Goal: Find specific fact: Find specific fact

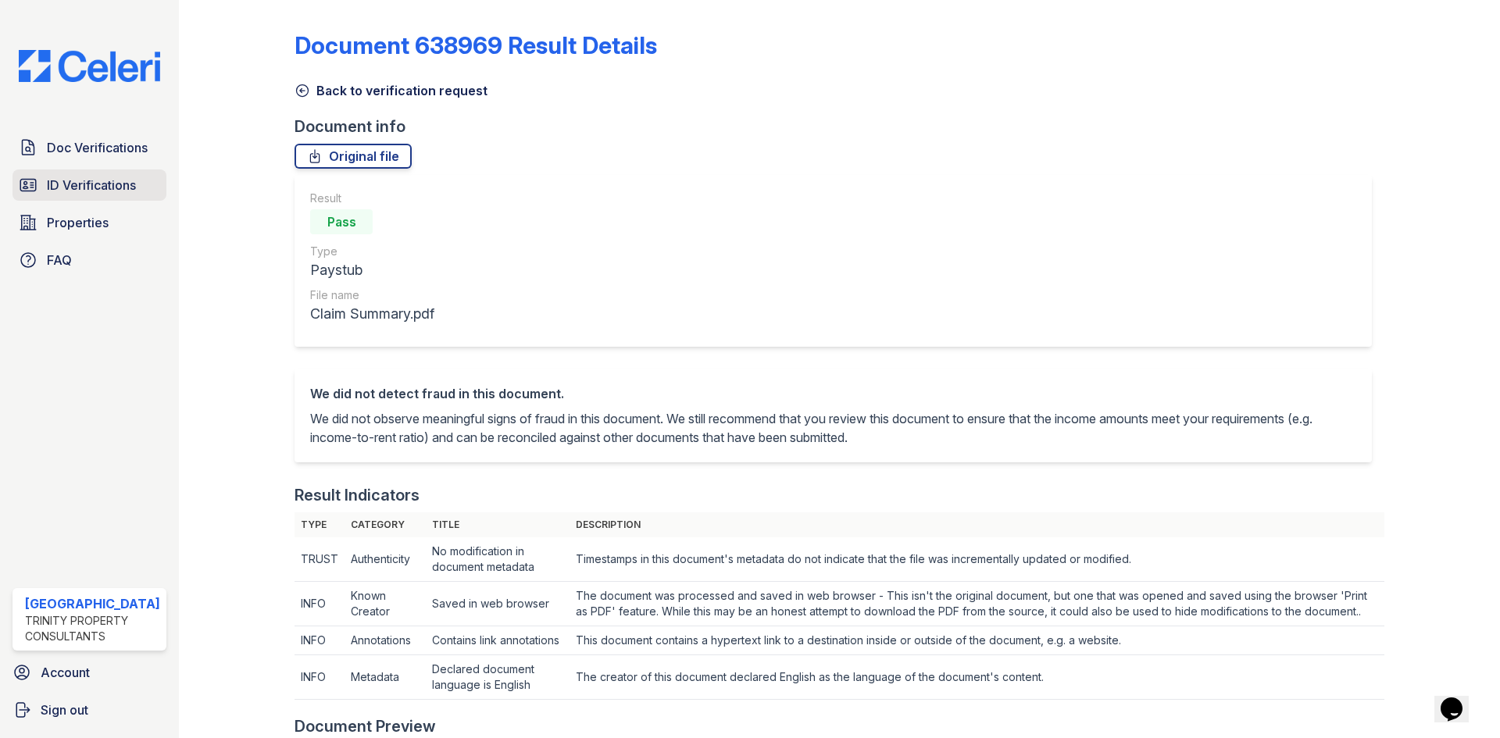
drag, startPoint x: 0, startPoint y: 0, endPoint x: 93, endPoint y: 185, distance: 207.1
click at [93, 185] on span "ID Verifications" at bounding box center [91, 185] width 89 height 19
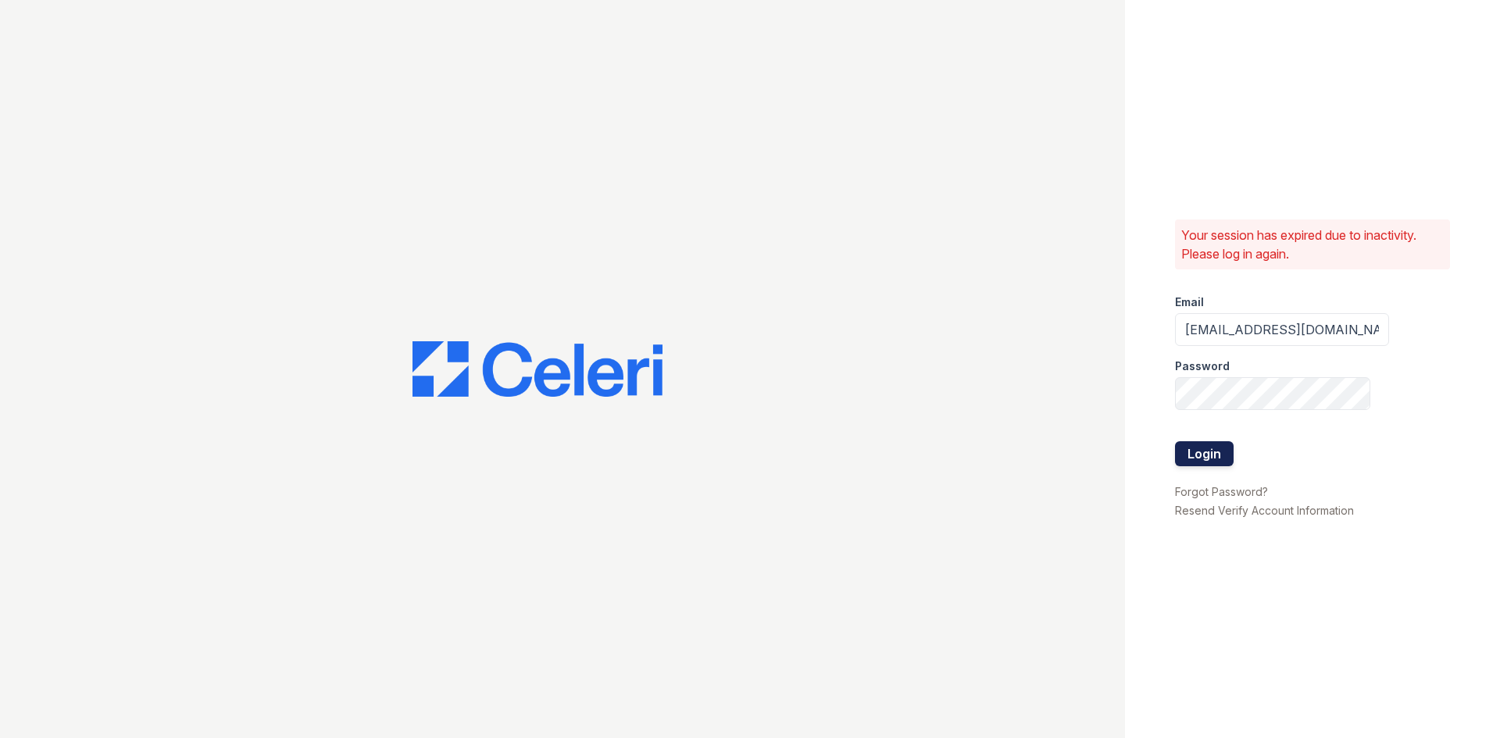
click at [1205, 458] on button "Login" at bounding box center [1204, 453] width 59 height 25
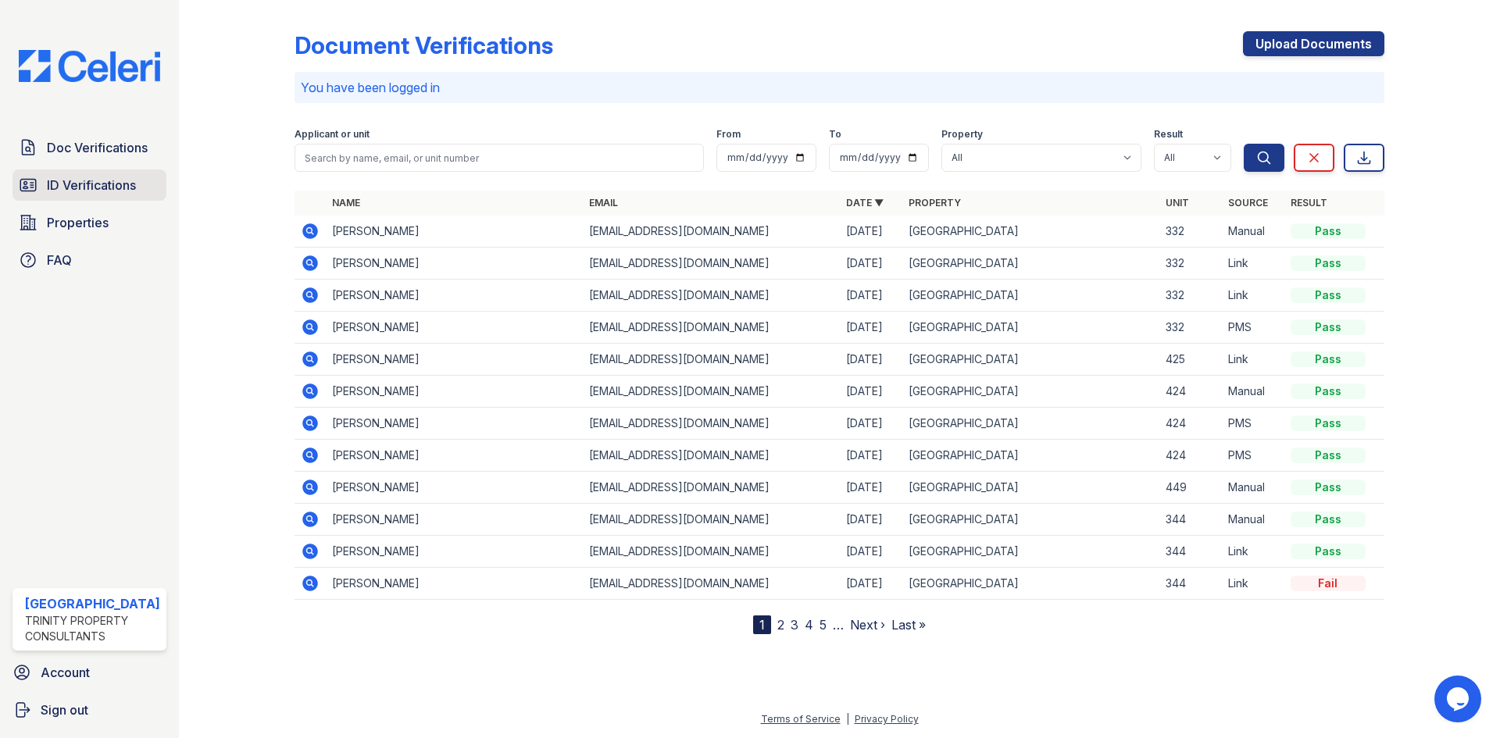
click at [116, 179] on span "ID Verifications" at bounding box center [91, 185] width 89 height 19
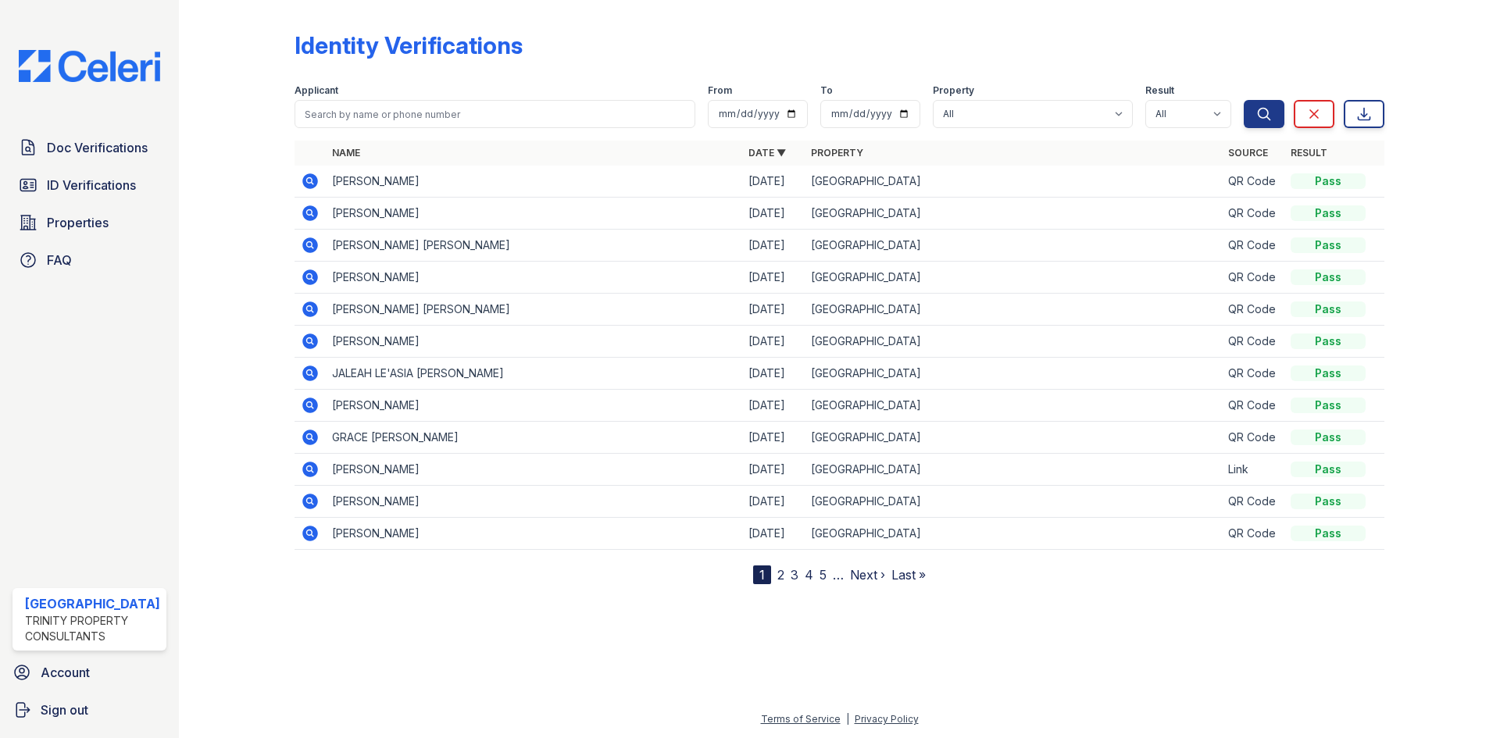
click at [312, 212] on icon at bounding box center [310, 213] width 16 height 16
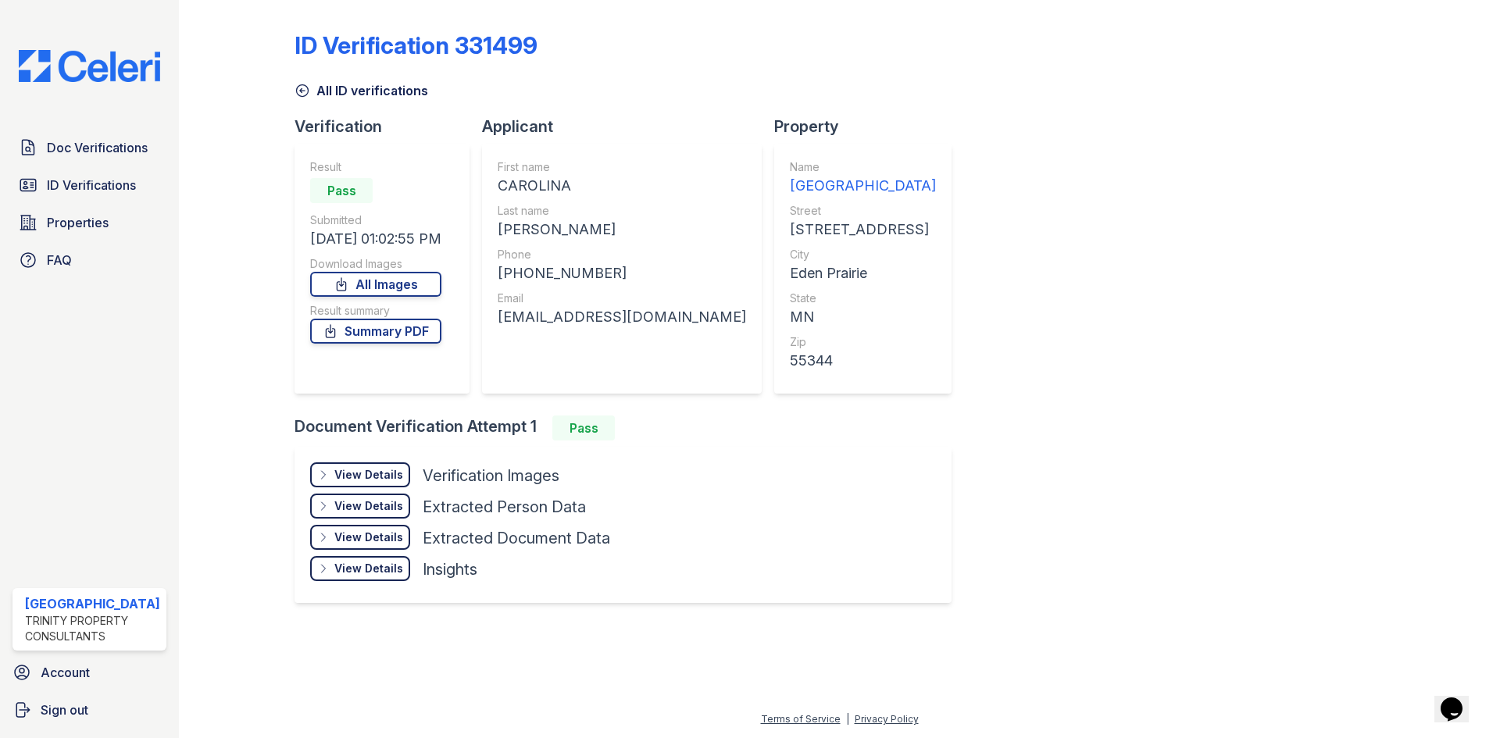
drag, startPoint x: 494, startPoint y: 184, endPoint x: 575, endPoint y: 183, distance: 81.2
click at [575, 183] on div "First name [GEOGRAPHIC_DATA] Last name [PERSON_NAME] Phone [PHONE_NUMBER] Email…" at bounding box center [622, 269] width 280 height 250
copy div "CAROLINA"
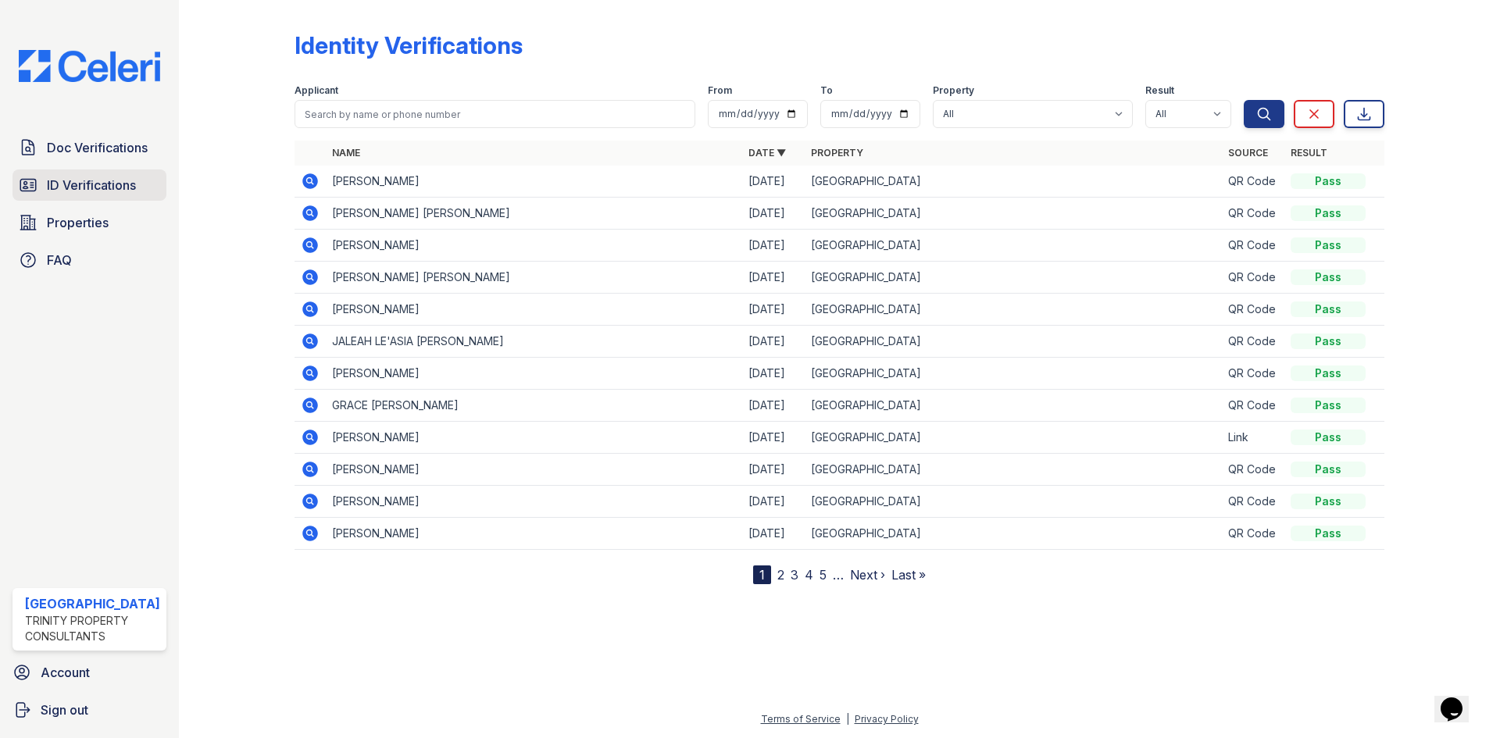
click at [87, 184] on span "ID Verifications" at bounding box center [91, 185] width 89 height 19
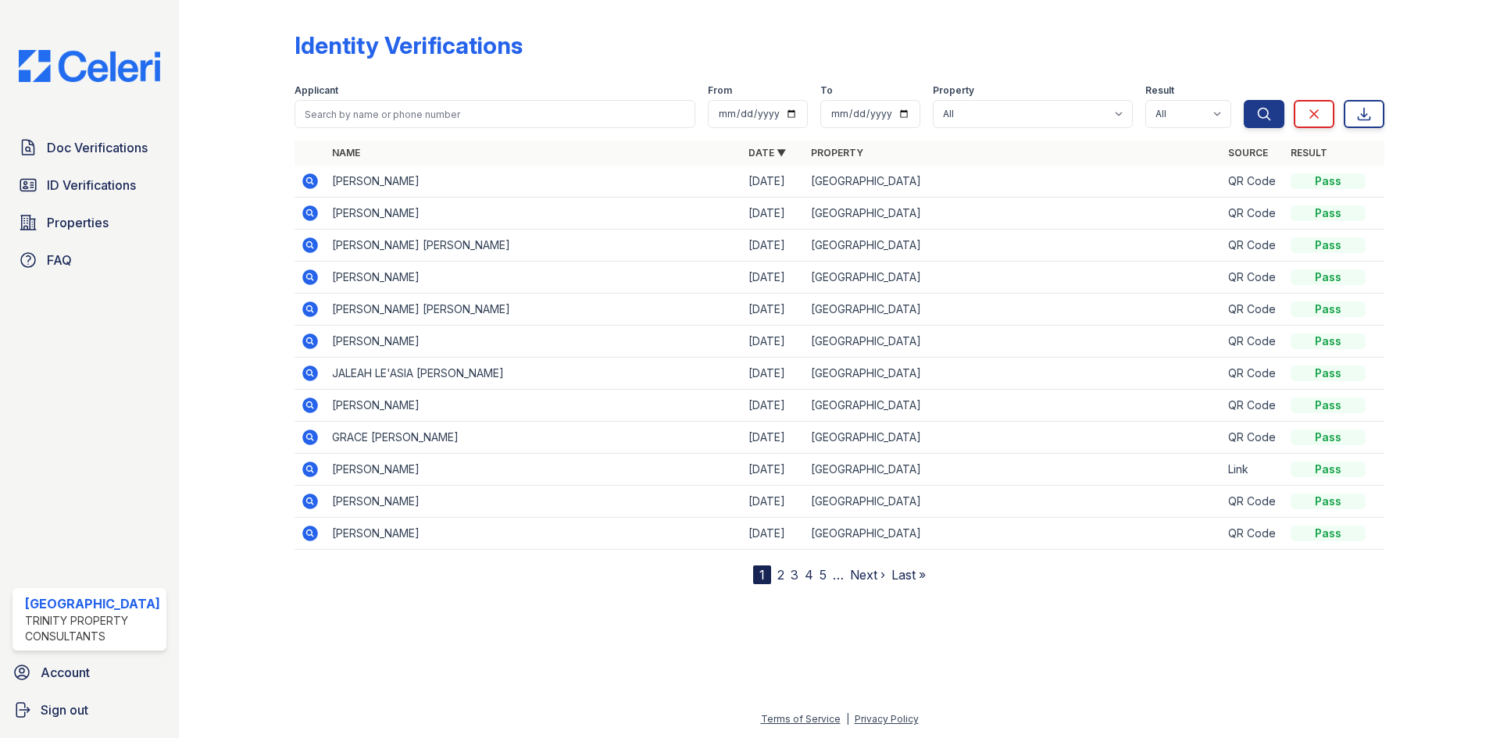
click at [309, 184] on icon at bounding box center [310, 181] width 16 height 16
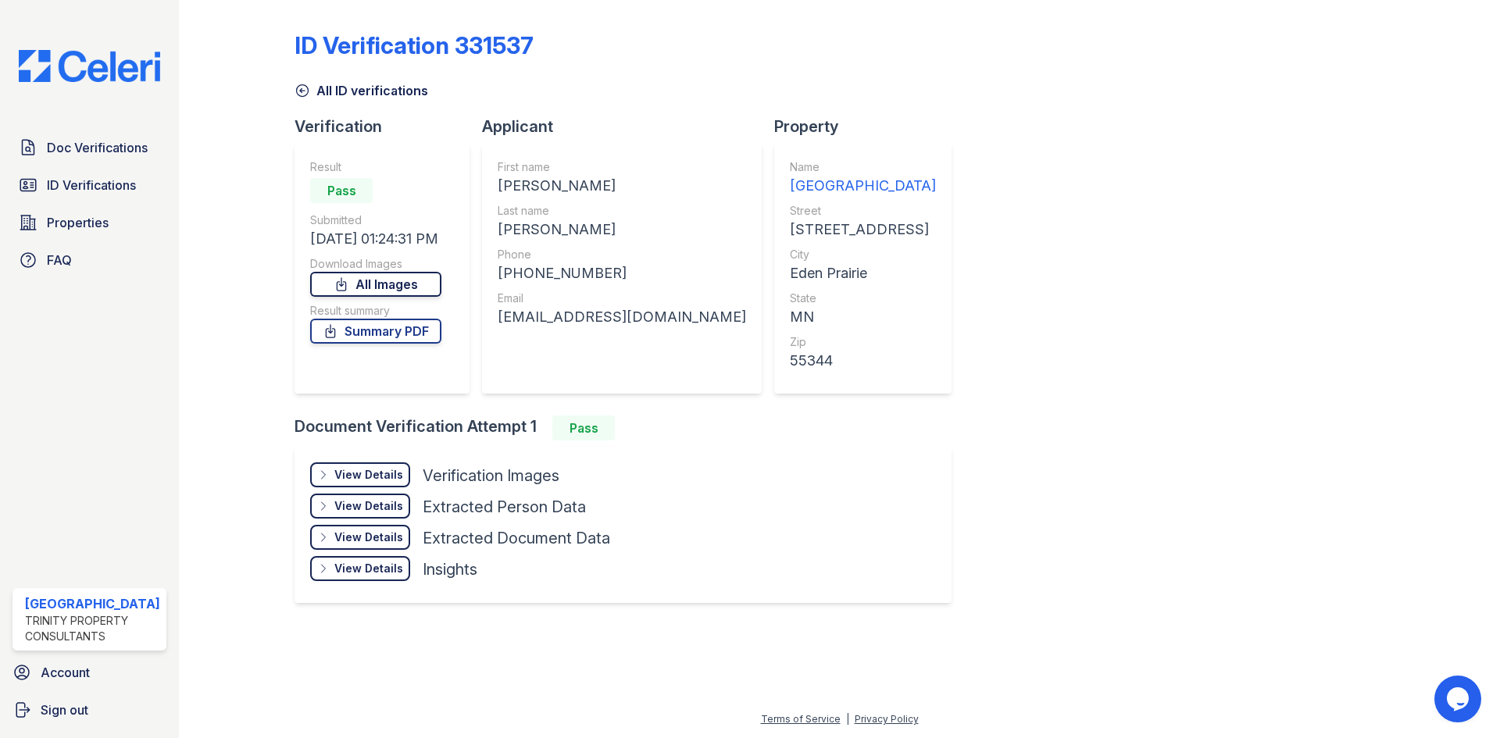
click at [376, 289] on link "All Images" at bounding box center [375, 284] width 131 height 25
click at [410, 332] on link "Summary PDF" at bounding box center [375, 331] width 131 height 25
click at [88, 184] on span "ID Verifications" at bounding box center [91, 185] width 89 height 19
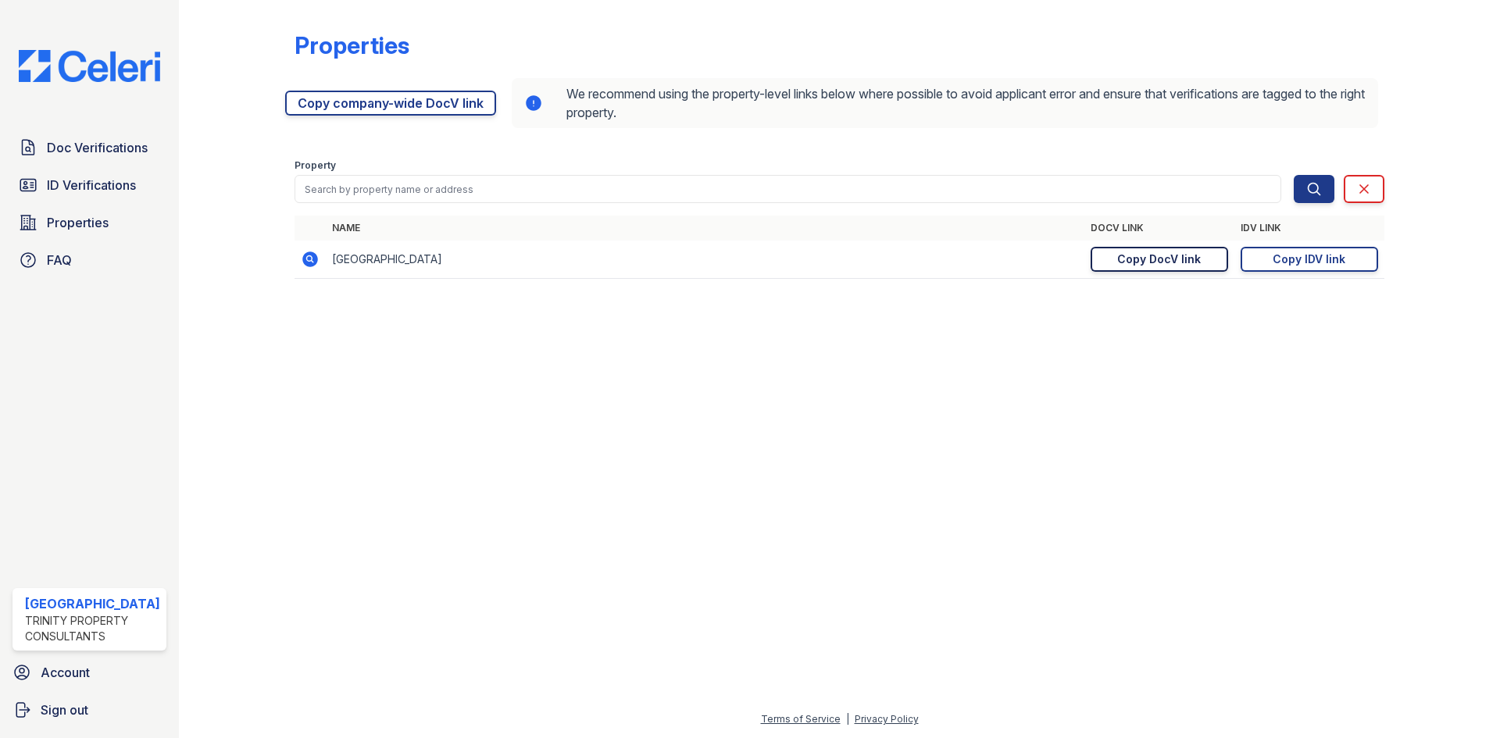
click at [1152, 265] on div "Copy DocV link" at bounding box center [1159, 260] width 84 height 16
click at [82, 147] on span "Doc Verifications" at bounding box center [97, 147] width 101 height 19
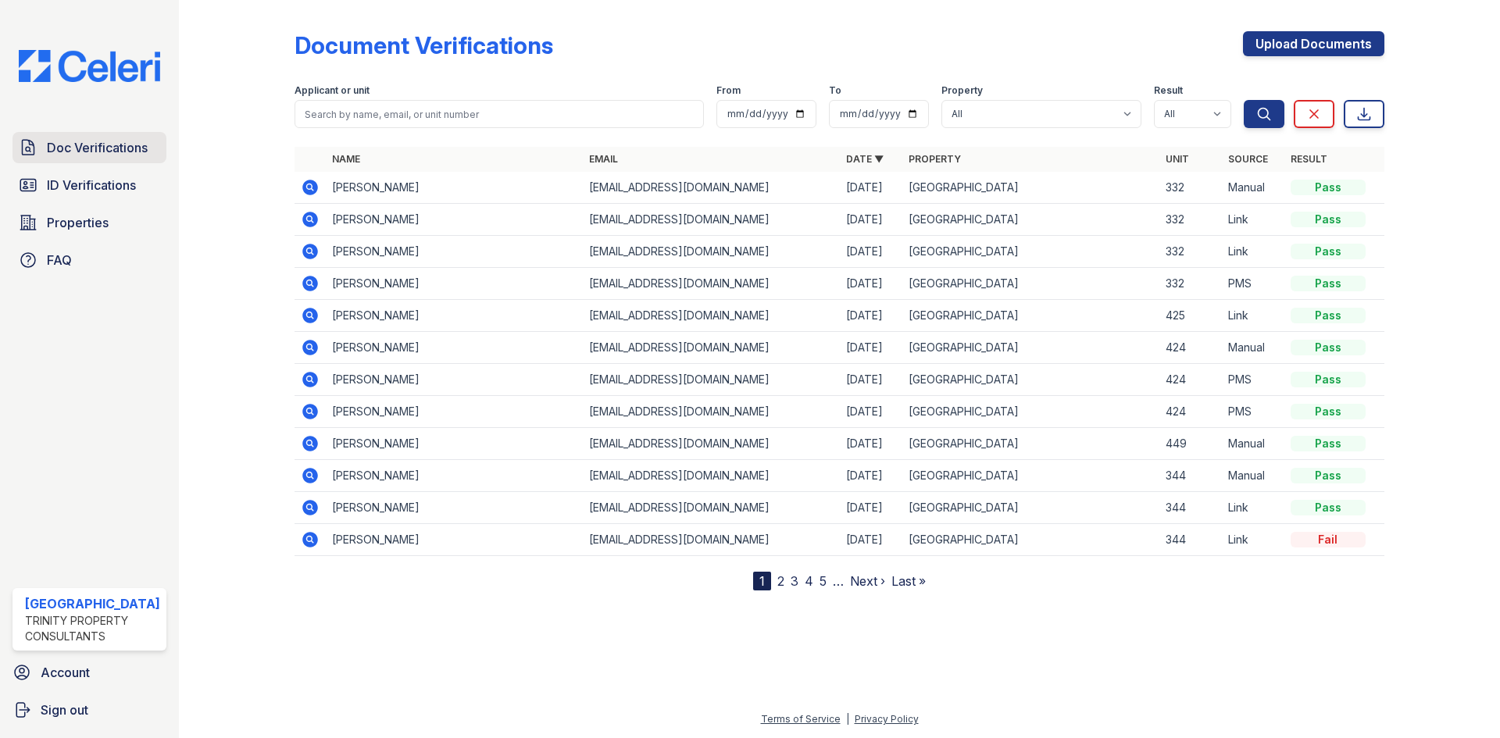
click at [71, 144] on span "Doc Verifications" at bounding box center [97, 147] width 101 height 19
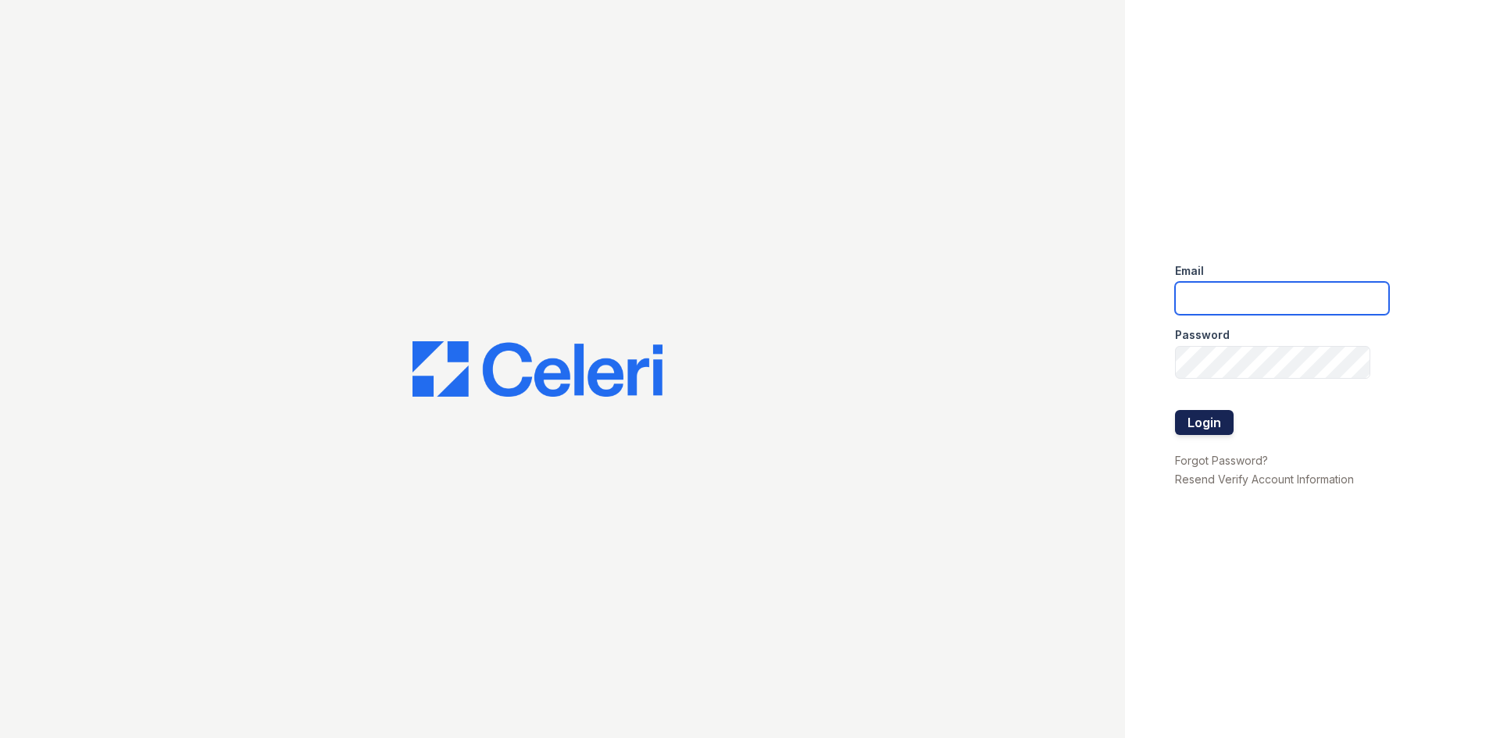
type input "[EMAIL_ADDRESS][DOMAIN_NAME]"
click at [1195, 421] on button "Login" at bounding box center [1204, 422] width 59 height 25
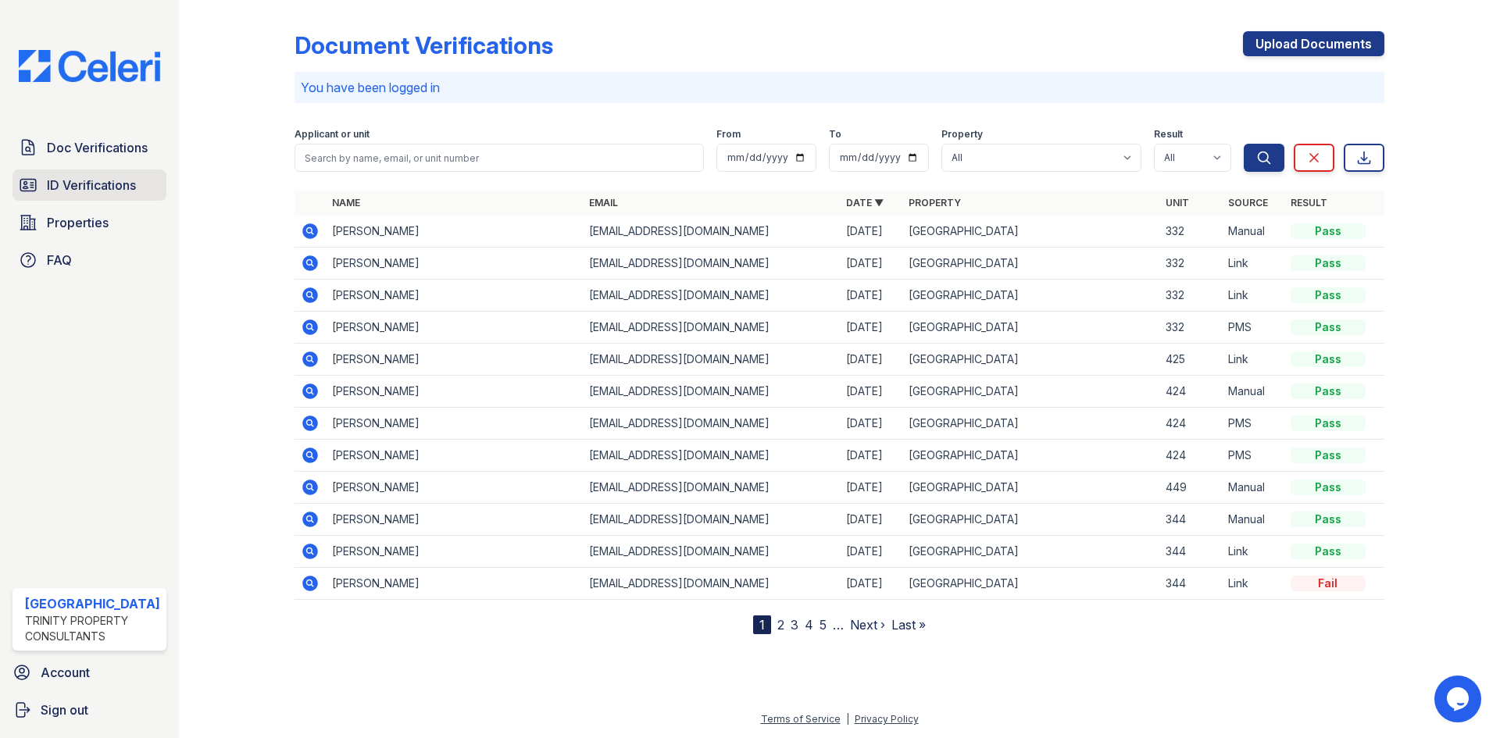
click at [102, 179] on span "ID Verifications" at bounding box center [91, 185] width 89 height 19
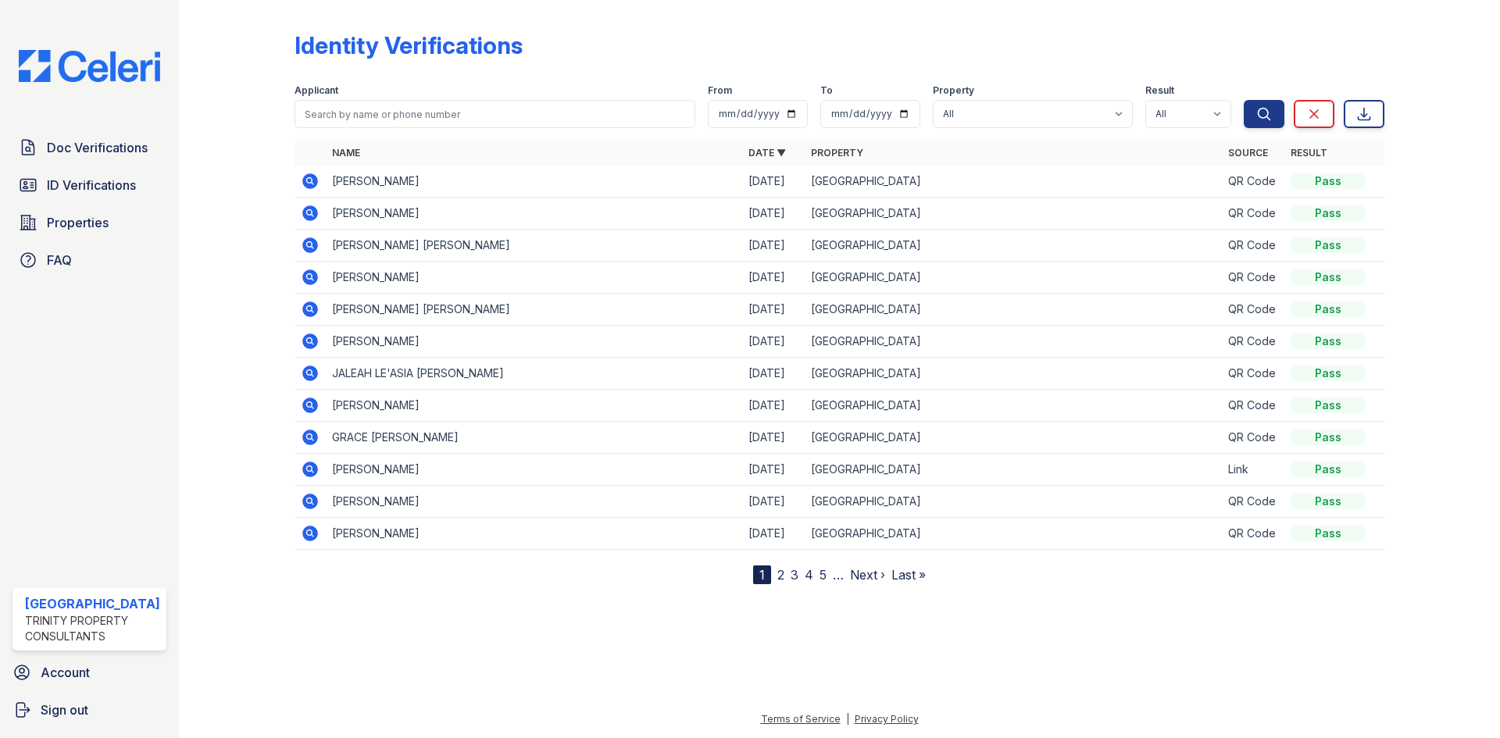
click at [309, 212] on icon at bounding box center [309, 212] width 4 height 4
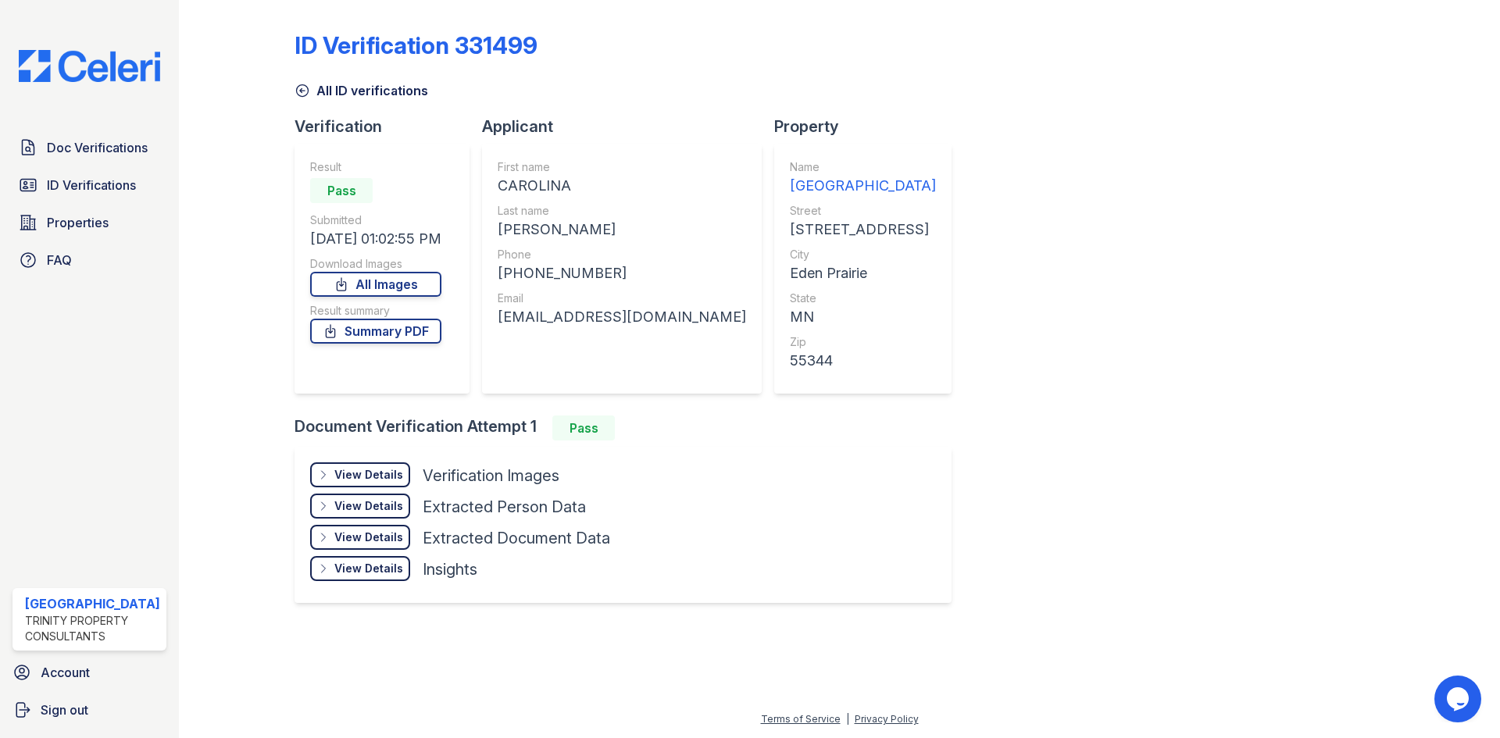
drag, startPoint x: 493, startPoint y: 184, endPoint x: 570, endPoint y: 187, distance: 77.4
click at [570, 187] on div "First name [GEOGRAPHIC_DATA] Last name [PERSON_NAME] Phone [PHONE_NUMBER] Email…" at bounding box center [622, 269] width 280 height 250
copy div "CAROLINA"
drag, startPoint x: 497, startPoint y: 232, endPoint x: 613, endPoint y: 239, distance: 116.6
click at [613, 239] on div "[PERSON_NAME]" at bounding box center [622, 230] width 248 height 22
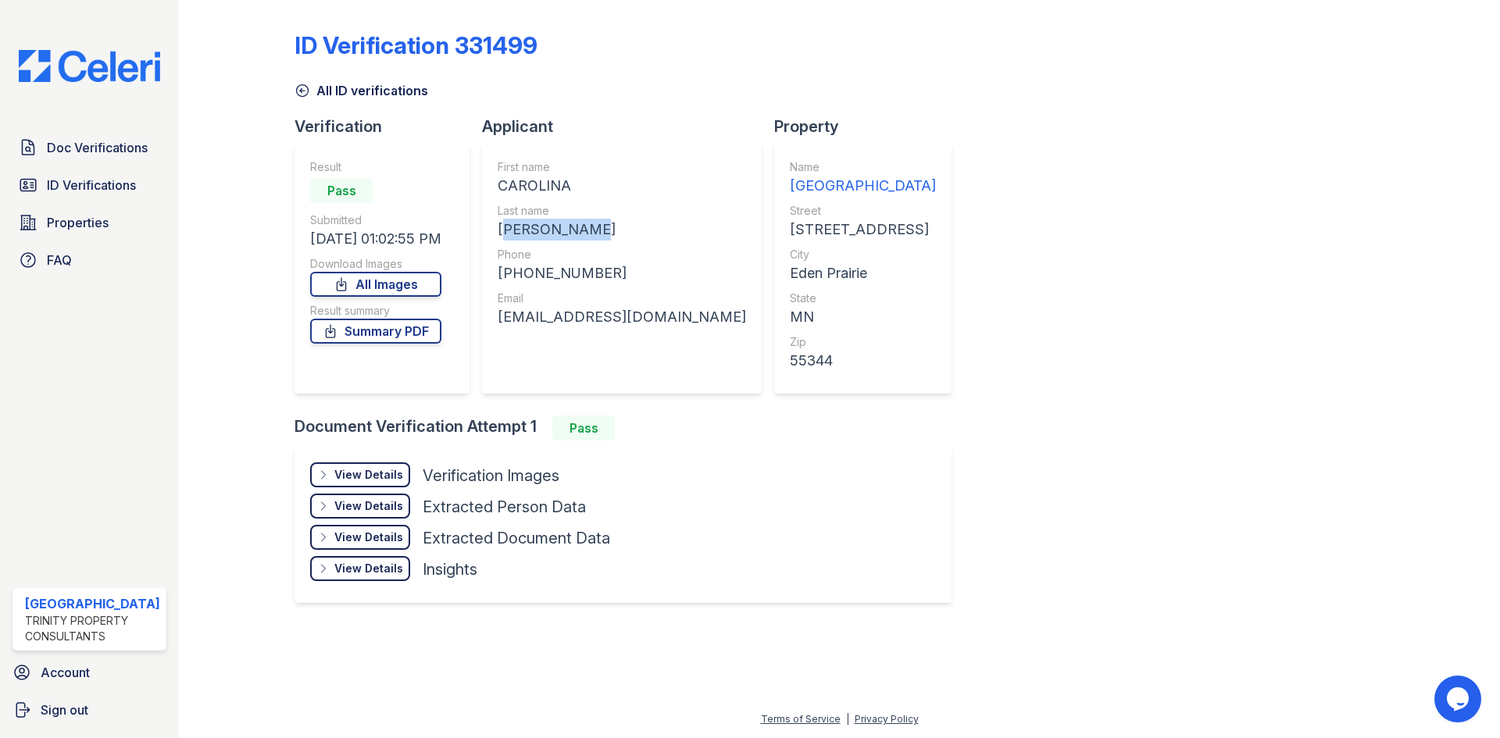
copy div "[PERSON_NAME]"
drag, startPoint x: 498, startPoint y: 275, endPoint x: 630, endPoint y: 280, distance: 132.9
click at [630, 280] on div "[PHONE_NUMBER]" at bounding box center [622, 273] width 248 height 22
copy div "[PHONE_NUMBER]"
drag, startPoint x: 498, startPoint y: 317, endPoint x: 675, endPoint y: 316, distance: 177.3
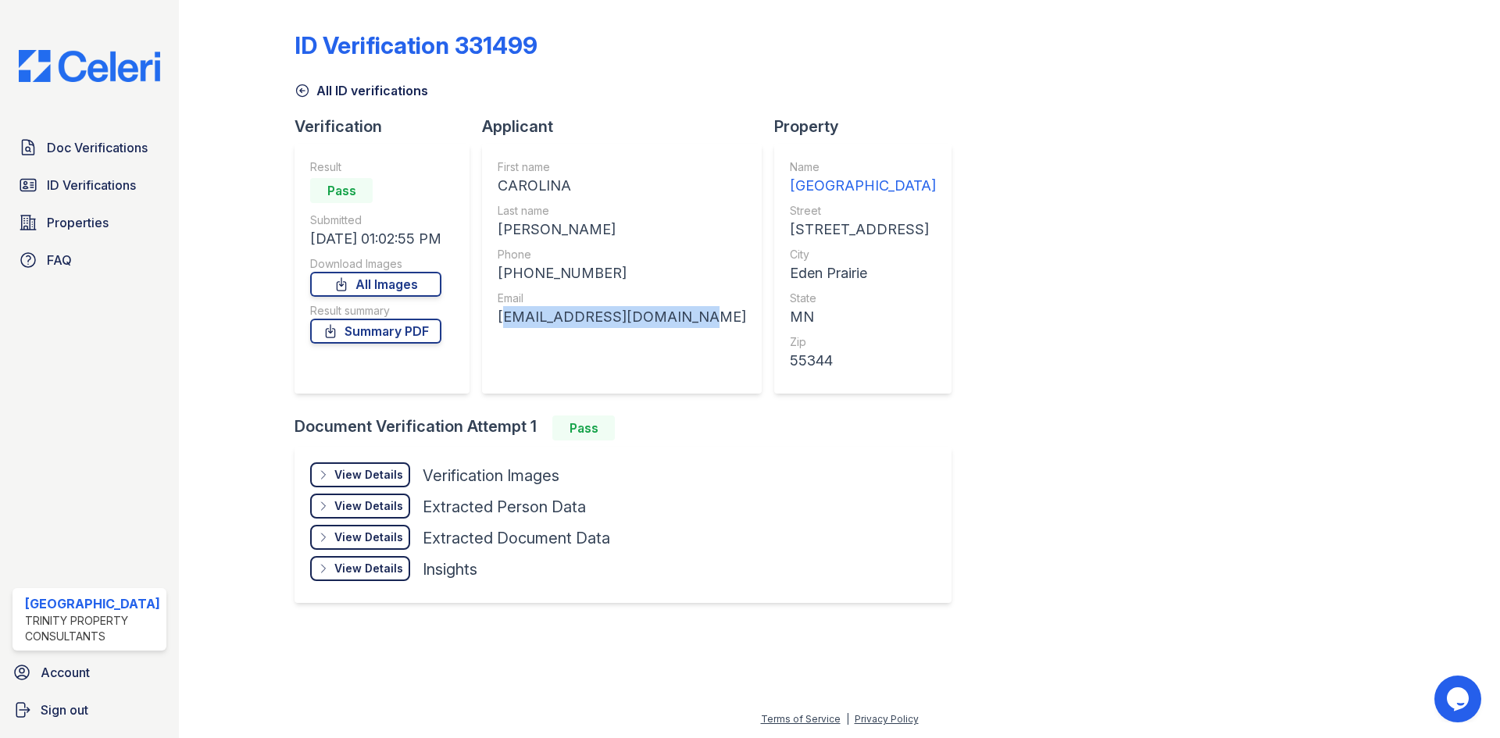
click at [675, 316] on div "First name [GEOGRAPHIC_DATA] Last name [PERSON_NAME] Phone [PHONE_NUMBER] Email…" at bounding box center [622, 269] width 280 height 250
copy div "[EMAIL_ADDRESS][DOMAIN_NAME]"
